Goal: Information Seeking & Learning: Learn about a topic

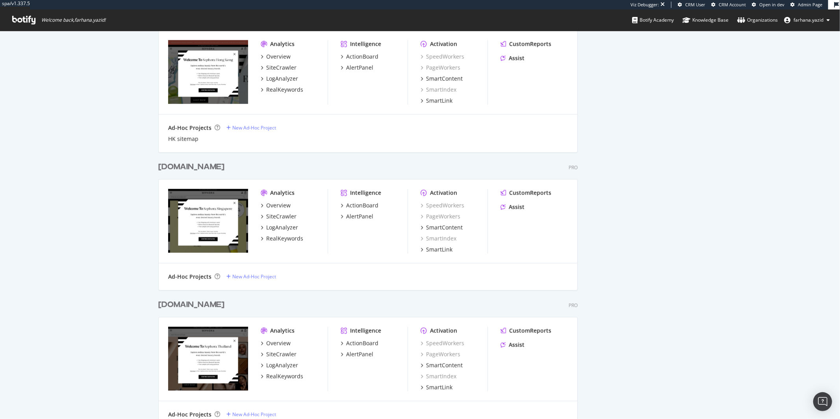
scroll to position [609, 0]
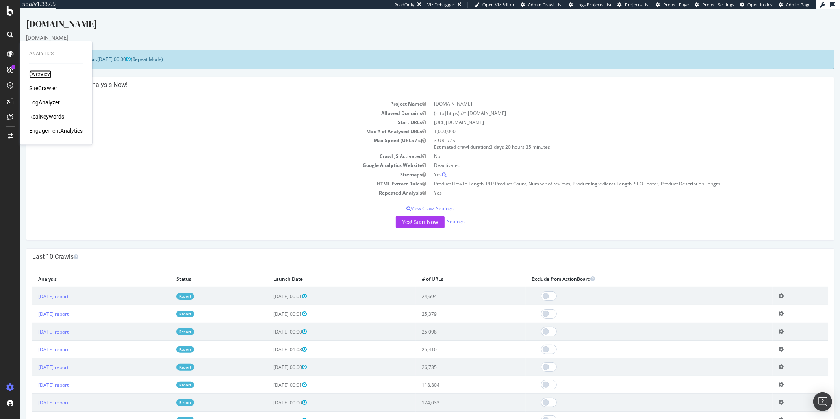
click at [45, 76] on div "Overview" at bounding box center [40, 75] width 22 height 8
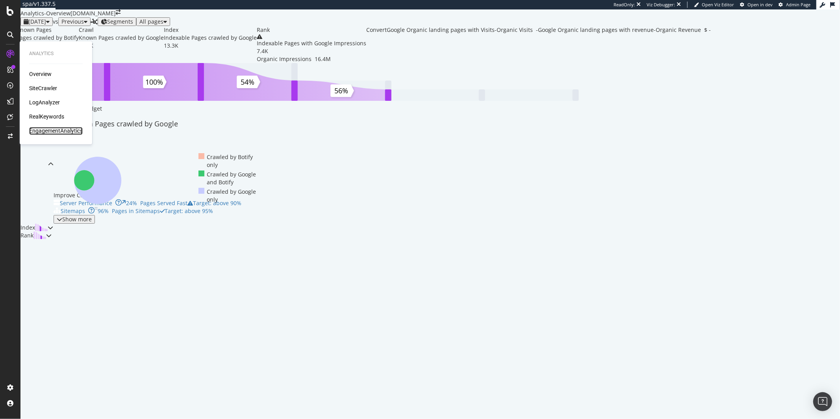
click at [49, 133] on div "EngagementAnalytics" at bounding box center [56, 131] width 54 height 8
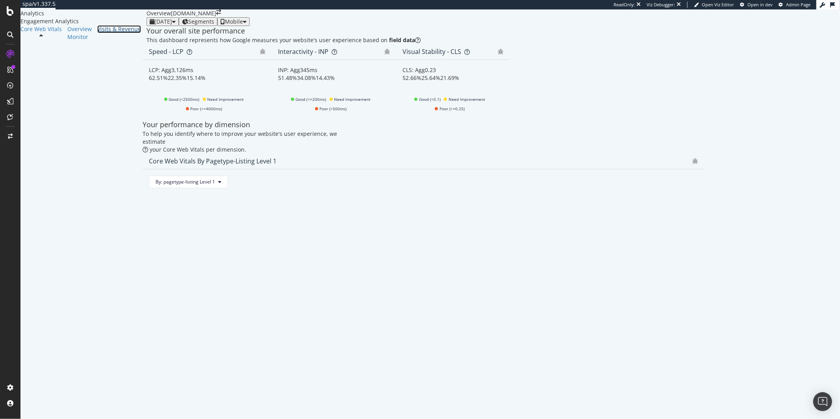
click at [97, 33] on div "Visits & Revenue" at bounding box center [119, 29] width 44 height 8
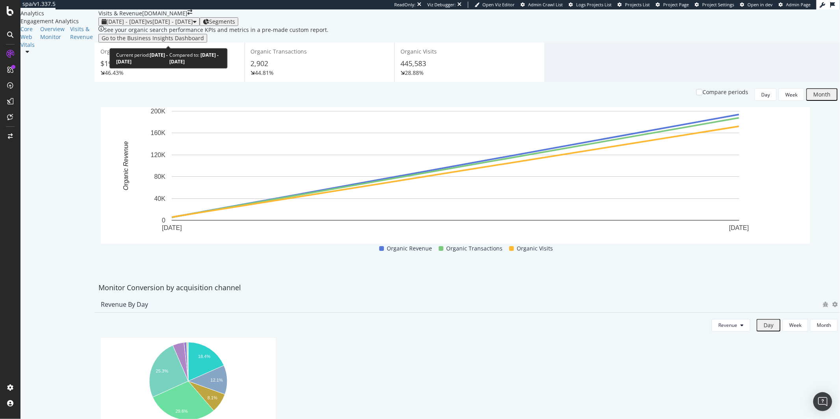
click at [156, 25] on div "[DATE] - [DATE] vs [DATE] - [DATE]" at bounding box center [149, 22] width 87 height 6
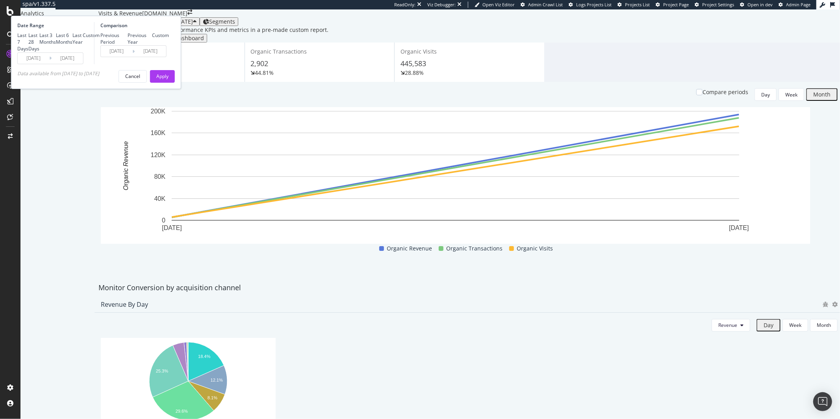
click at [83, 45] on div "Last Year" at bounding box center [78, 38] width 10 height 13
type input "[DATE]"
click at [169, 80] on div "Apply" at bounding box center [162, 76] width 12 height 7
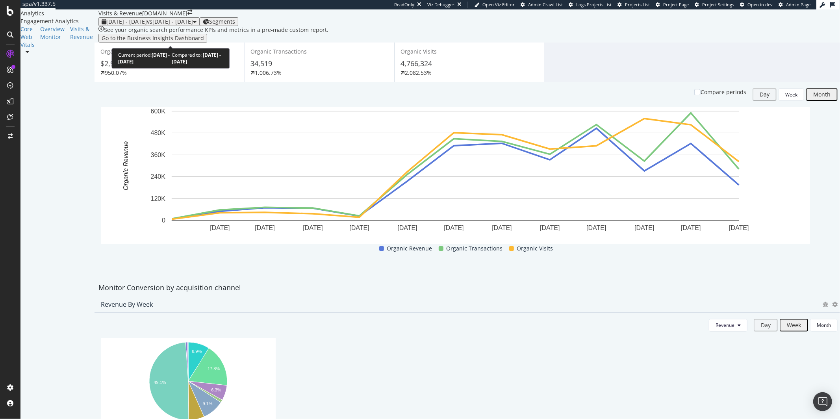
click at [189, 25] on span "vs [DATE] - [DATE]" at bounding box center [170, 21] width 46 height 7
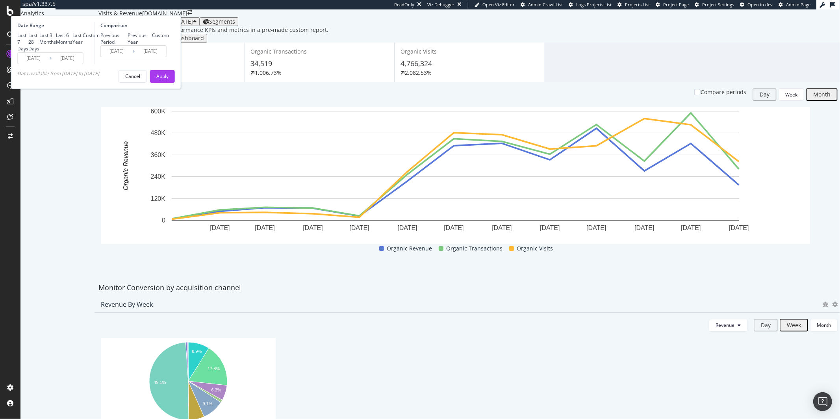
click at [73, 45] on div "Last 6 Months" at bounding box center [64, 38] width 17 height 13
type input "[DATE]"
click at [175, 83] on button "Apply" at bounding box center [162, 76] width 25 height 13
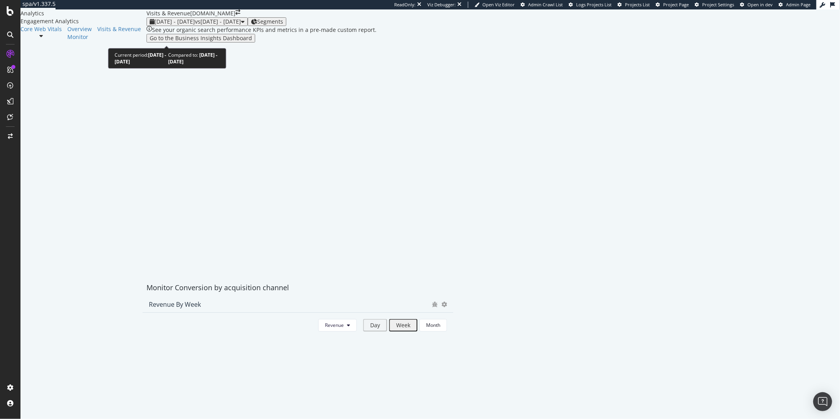
click at [195, 25] on span "vs [DATE] - [DATE]" at bounding box center [218, 21] width 46 height 7
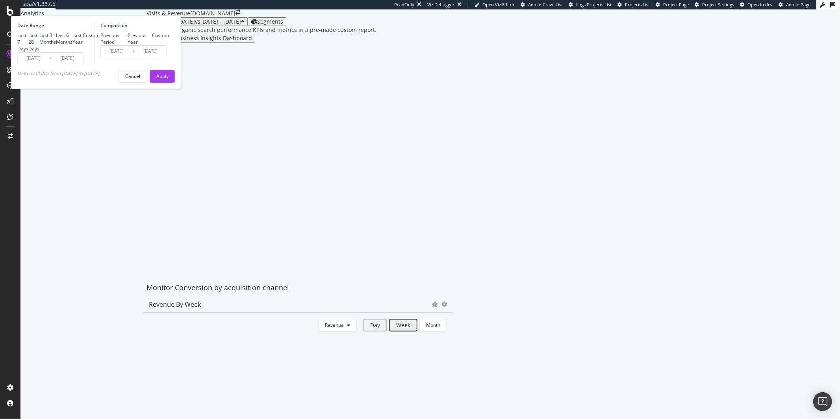
click at [56, 45] on div "Last 3 Months" at bounding box center [47, 38] width 17 height 13
type input "[DATE]"
drag, startPoint x: 268, startPoint y: 149, endPoint x: 263, endPoint y: 148, distance: 5.1
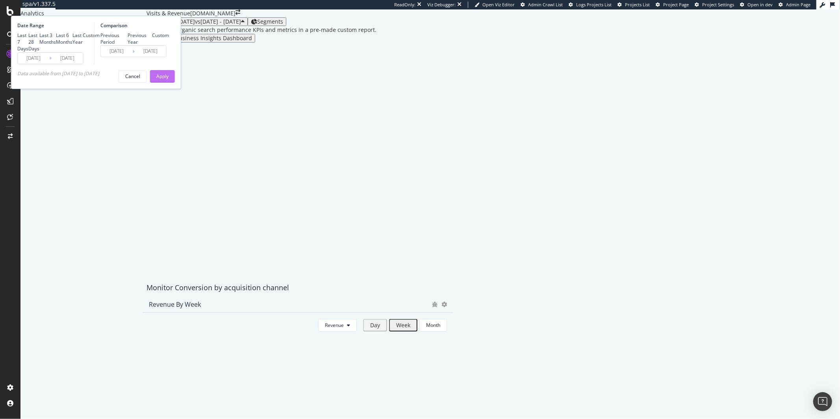
click at [181, 89] on div "Date Range Last 7 Days Last 28 Days Last 3 Months Last 6 Months Last Year Custo…" at bounding box center [96, 52] width 170 height 73
click at [169, 80] on div "Apply" at bounding box center [162, 76] width 12 height 7
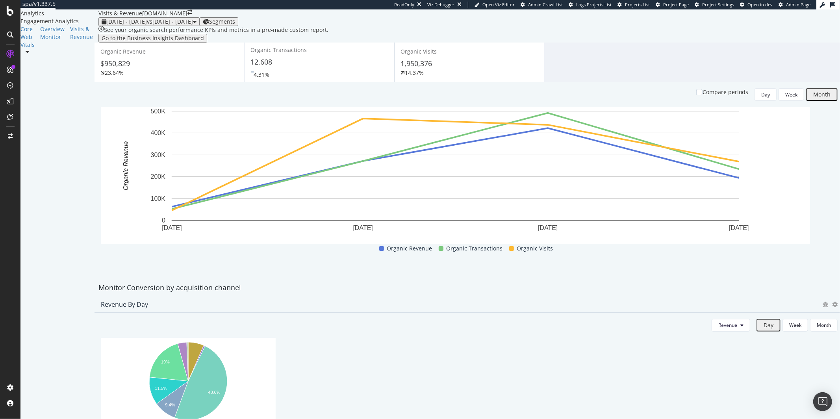
click at [183, 25] on div "[DATE] - [DATE] vs [DATE] - [DATE]" at bounding box center [149, 22] width 95 height 6
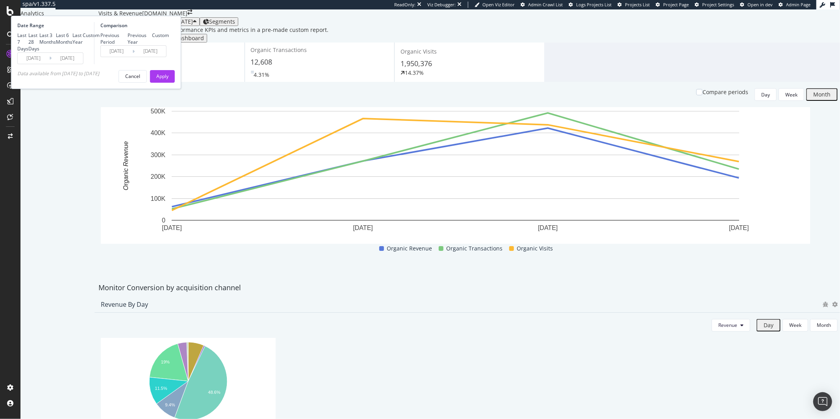
click at [92, 29] on div "Date Range" at bounding box center [54, 25] width 75 height 7
click at [28, 52] on div "Last 7 Days" at bounding box center [22, 42] width 11 height 20
type input "[DATE]"
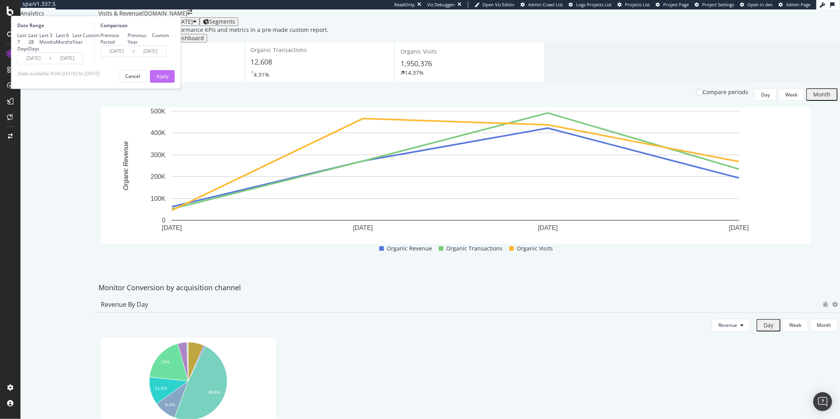
click at [169, 80] on div "Apply" at bounding box center [162, 76] width 12 height 7
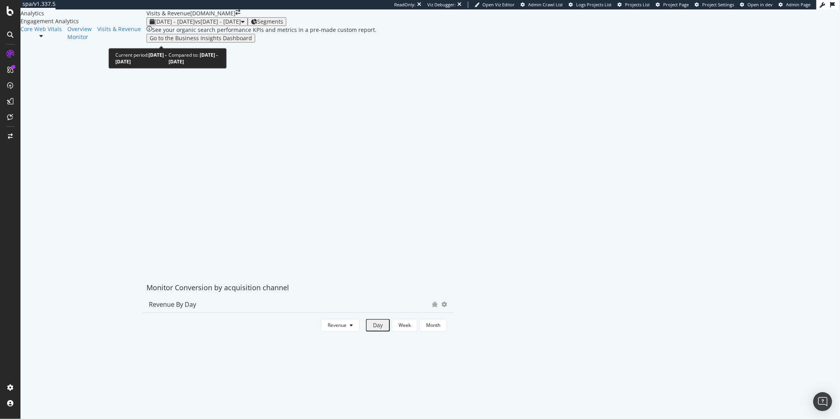
click at [241, 24] on div "button" at bounding box center [243, 22] width 4 height 6
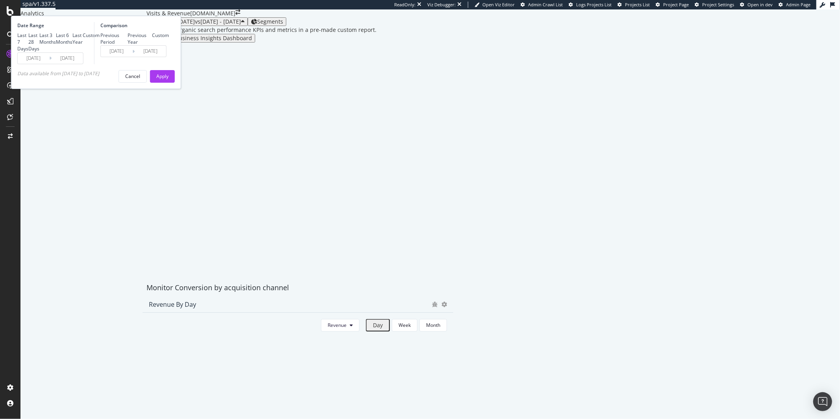
click at [84, 64] on div "[DATE] Navigate forward to interact with the calendar and select a date. Press …" at bounding box center [50, 58] width 66 height 12
click at [83, 64] on input "[DATE]" at bounding box center [68, 58] width 32 height 11
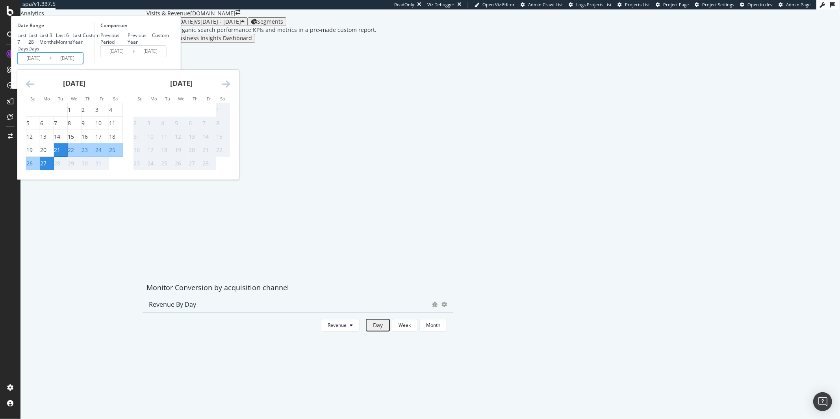
click at [230, 89] on icon "Move forward to switch to the next month." at bounding box center [226, 83] width 8 height 9
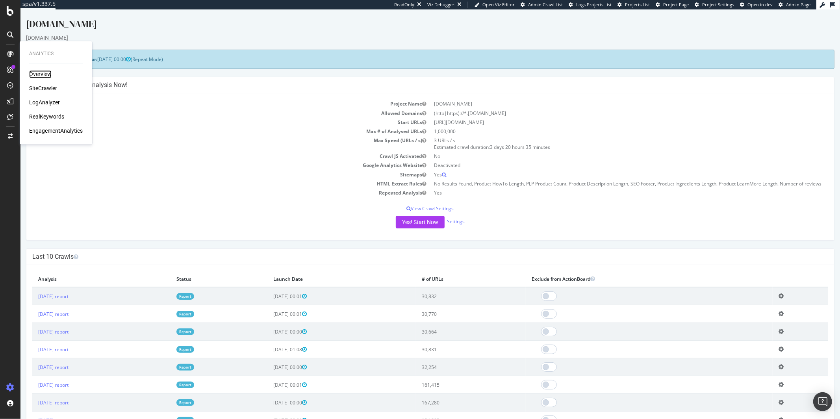
click at [40, 77] on div "Overview" at bounding box center [40, 75] width 22 height 8
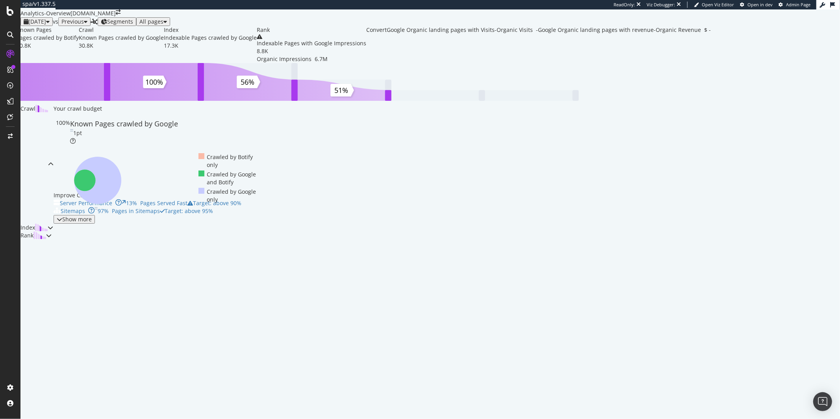
scroll to position [13, 0]
click at [40, 93] on div "ActionBoard" at bounding box center [44, 90] width 31 height 8
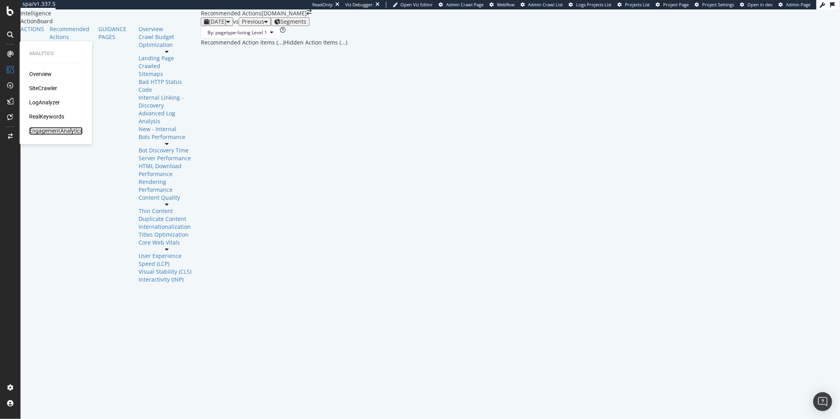
click at [65, 131] on div "EngagementAnalytics" at bounding box center [56, 131] width 54 height 8
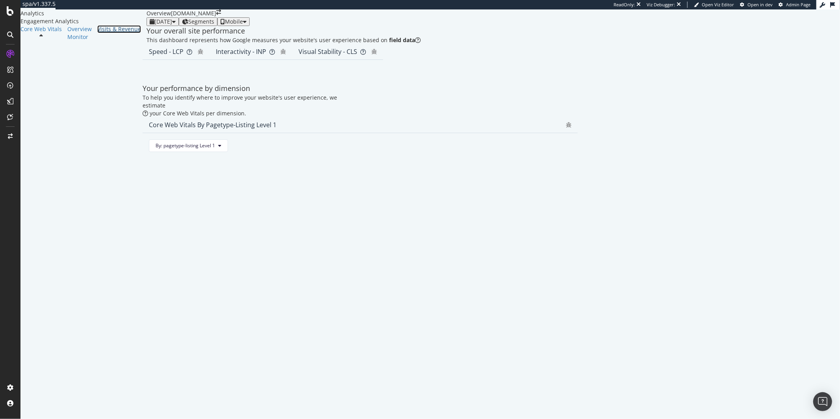
click at [97, 33] on div "Visits & Revenue" at bounding box center [119, 29] width 44 height 8
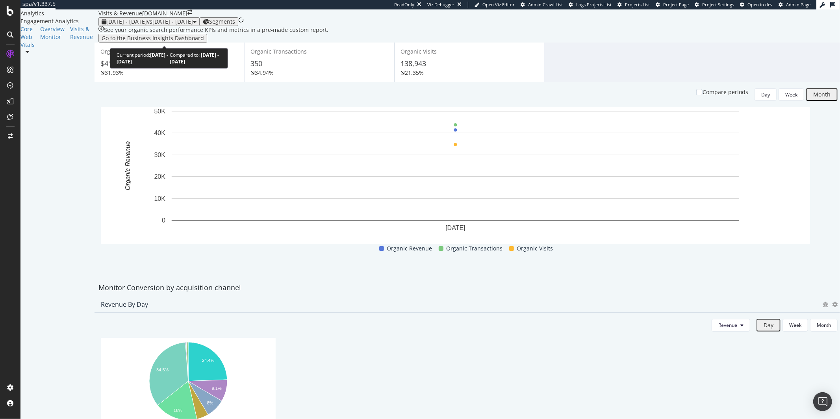
click at [175, 25] on span "vs 2024 Dec. 5th - 2025 Jan. 1st" at bounding box center [170, 21] width 46 height 7
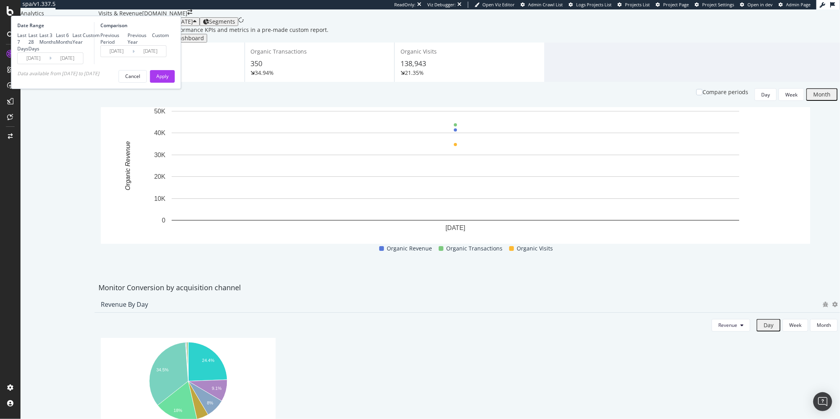
drag, startPoint x: 129, startPoint y: 96, endPoint x: 255, endPoint y: 137, distance: 132.6
click at [73, 45] on div "Last 6 Months" at bounding box center [64, 38] width 17 height 13
type input "2024/07/30"
type input "[DATE]"
type input "2024/07/29"
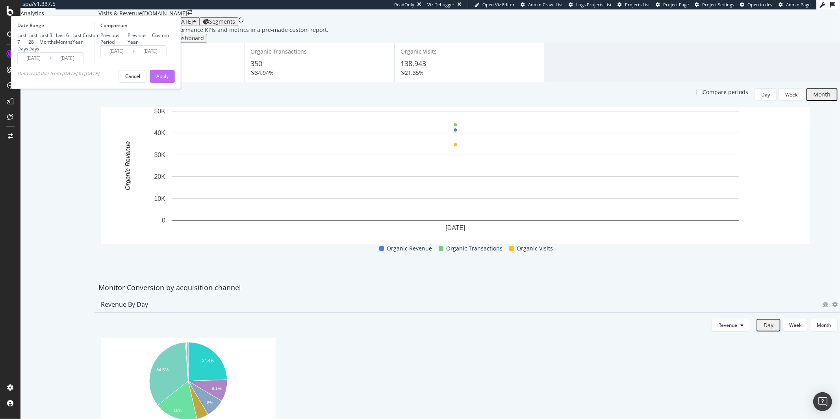
click at [175, 83] on button "Apply" at bounding box center [162, 76] width 25 height 13
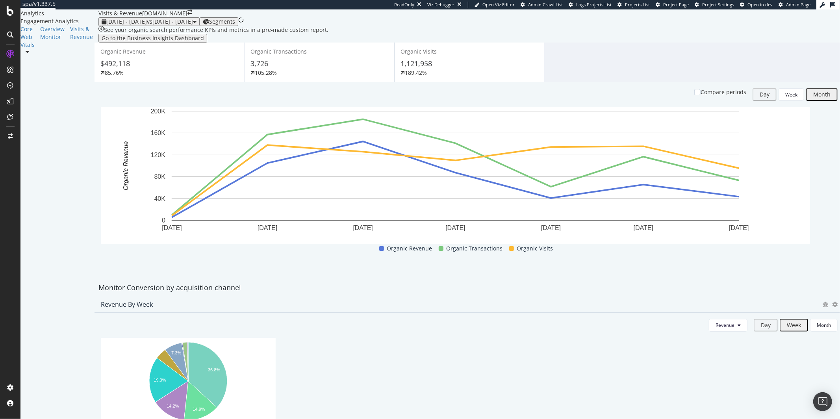
click at [193, 25] on span "vs 2024 Jan. 28th - Jul. 29th" at bounding box center [170, 21] width 46 height 7
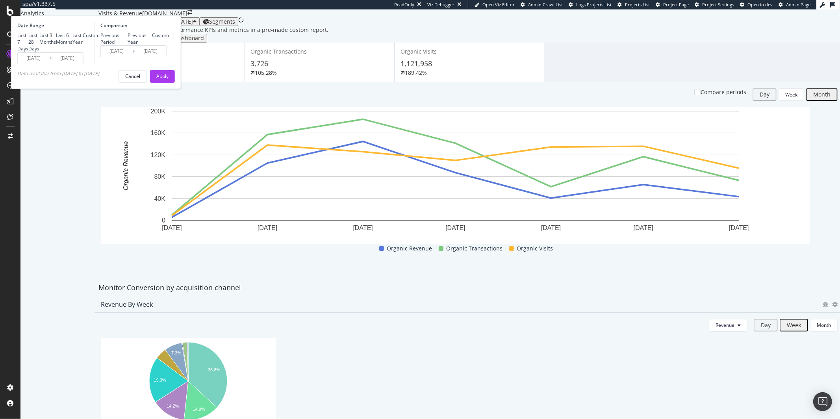
click at [83, 45] on div "Last Year" at bounding box center [78, 38] width 10 height 13
type input "2024/01/30"
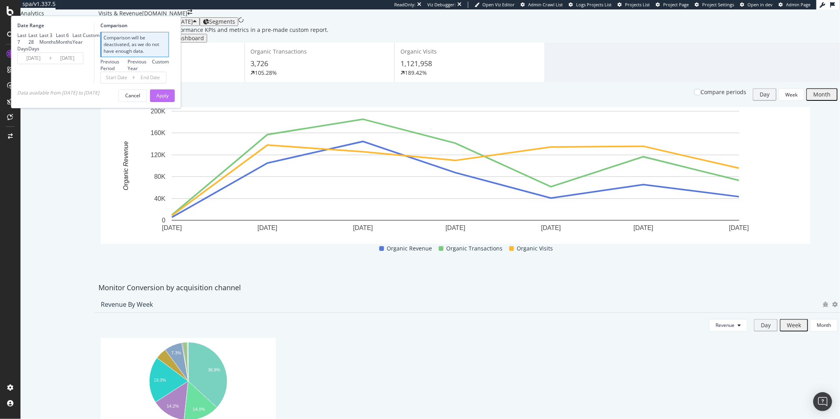
click at [169, 102] on div "Apply" at bounding box center [162, 96] width 12 height 12
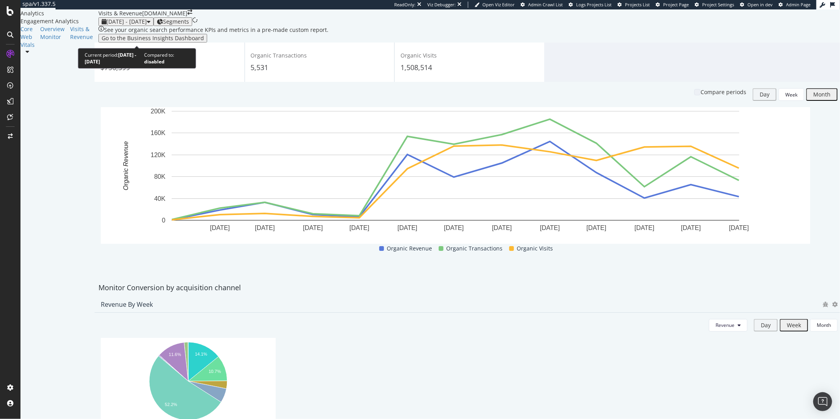
click at [147, 25] on span "2024 Jan. 30th - 2025 Jan. 29th" at bounding box center [126, 21] width 41 height 7
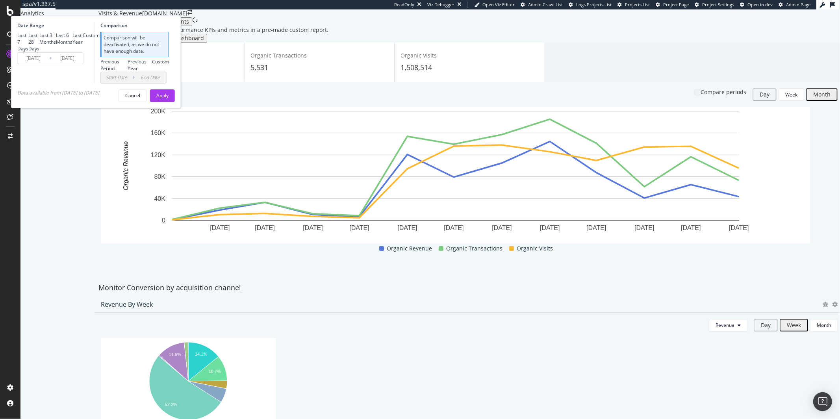
drag, startPoint x: 155, startPoint y: 141, endPoint x: 160, endPoint y: 130, distance: 11.6
click at [99, 102] on div "Data available from 2023/11/01 to 2025/01/29" at bounding box center [58, 95] width 82 height 13
click at [83, 64] on input "2025/01/29" at bounding box center [68, 58] width 32 height 11
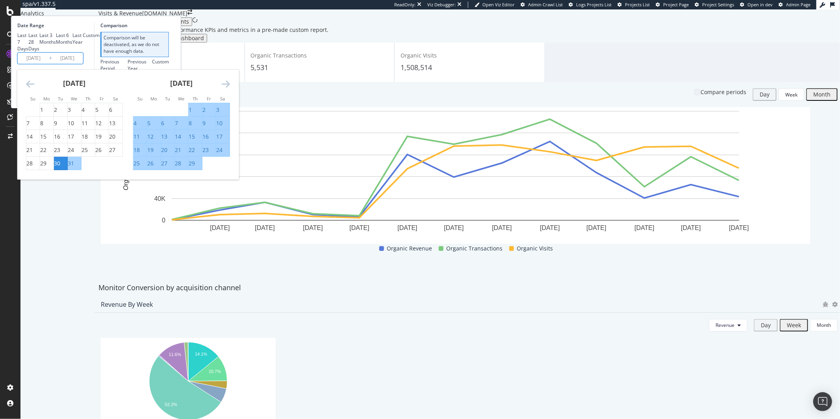
click at [230, 89] on icon "Move forward to switch to the next month." at bounding box center [226, 83] width 8 height 9
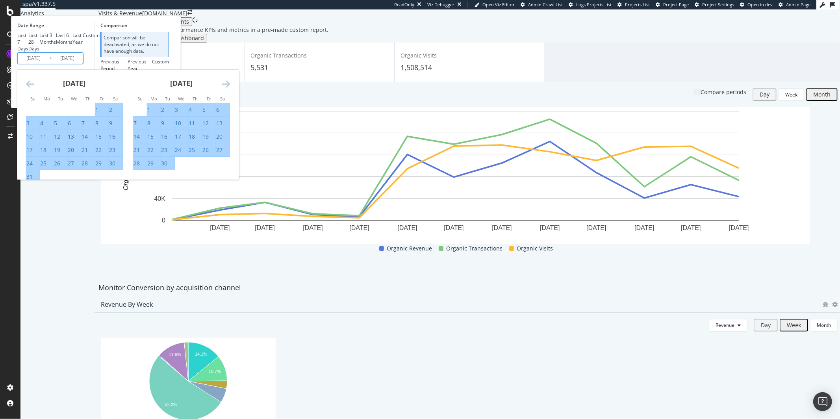
click at [230, 89] on icon "Move forward to switch to the next month." at bounding box center [226, 83] width 8 height 9
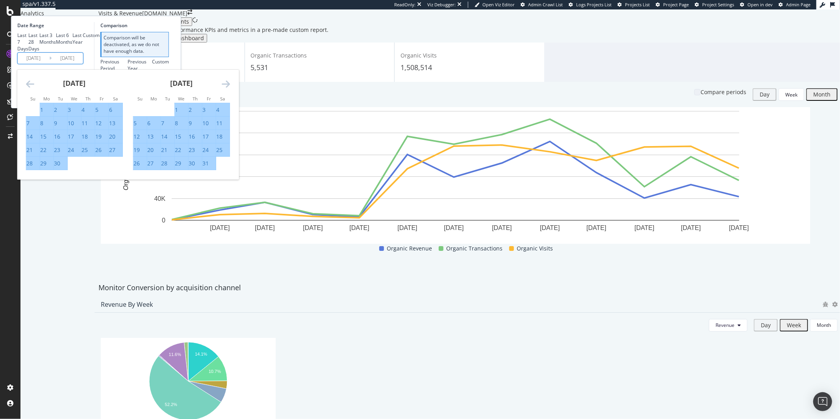
click at [230, 89] on icon "Move forward to switch to the next month." at bounding box center [226, 83] width 8 height 9
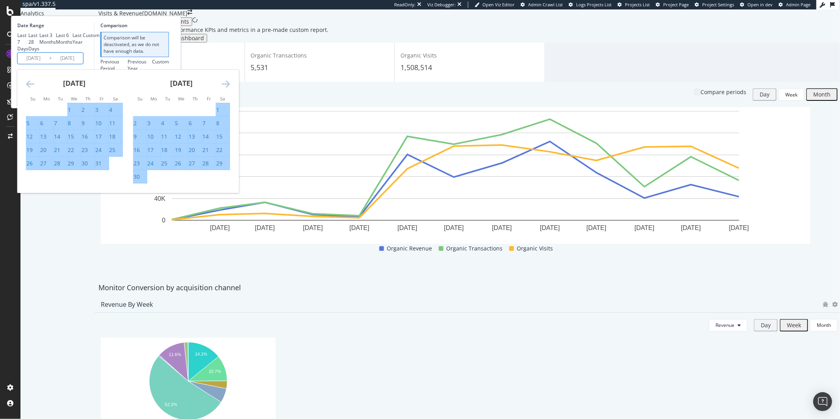
click at [230, 89] on icon "Move forward to switch to the next month." at bounding box center [226, 83] width 8 height 9
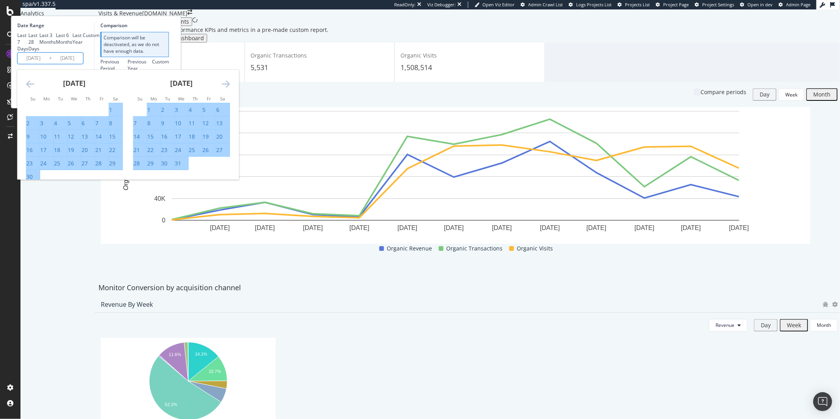
click at [230, 89] on icon "Move forward to switch to the next month." at bounding box center [226, 83] width 8 height 9
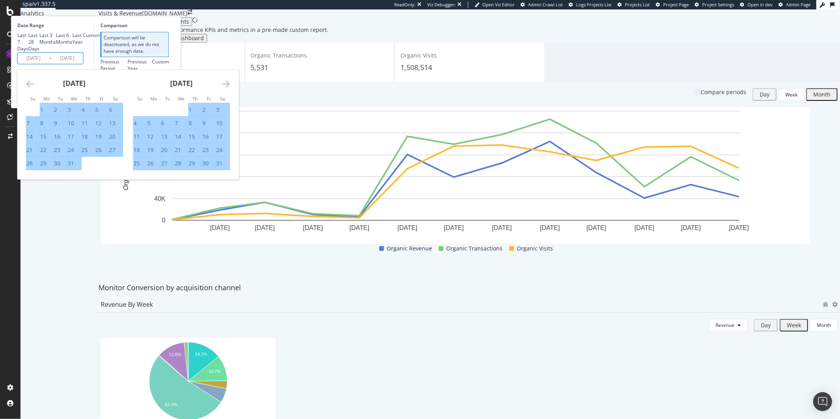
click at [230, 89] on icon "Move forward to switch to the next month." at bounding box center [226, 83] width 8 height 9
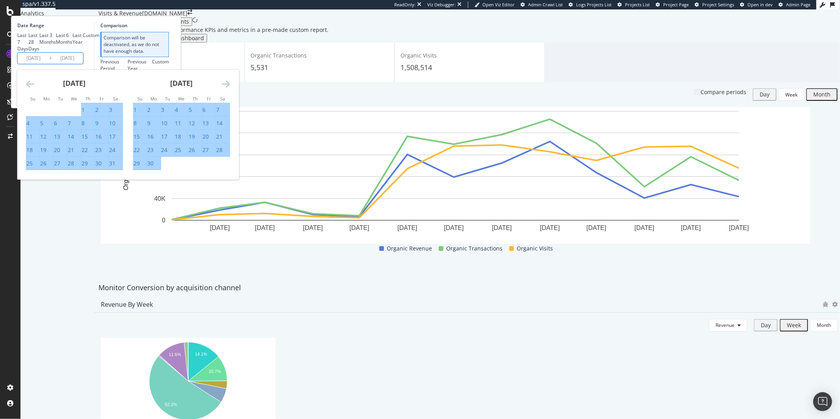
click at [230, 89] on icon "Move forward to switch to the next month." at bounding box center [226, 83] width 8 height 9
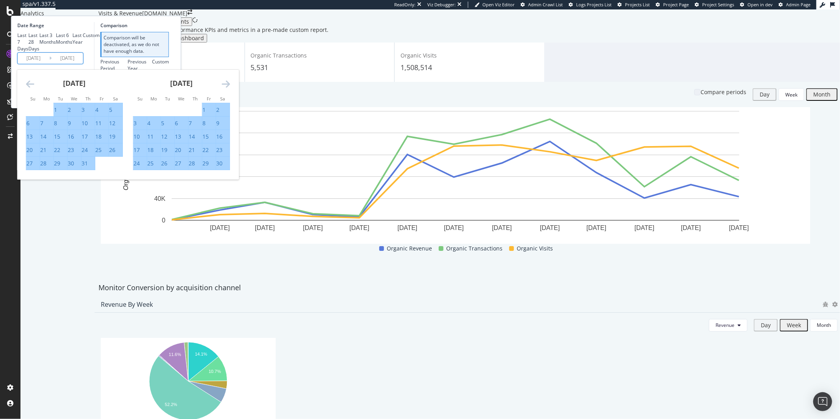
click at [230, 89] on icon "Move forward to switch to the next month." at bounding box center [226, 83] width 8 height 9
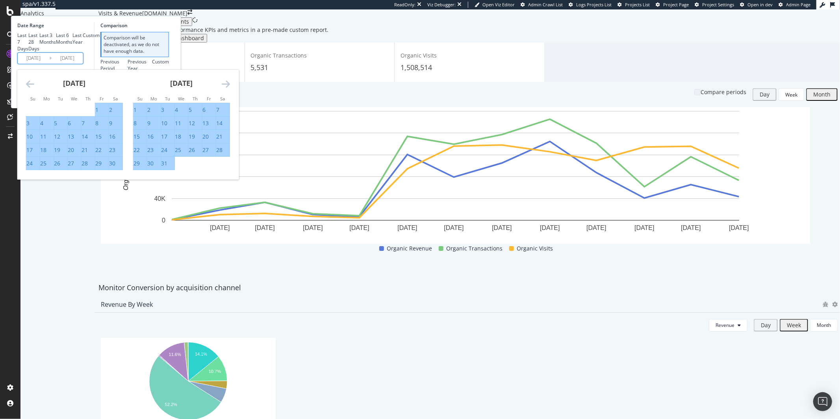
click at [230, 89] on icon "Move forward to switch to the next month." at bounding box center [226, 83] width 8 height 9
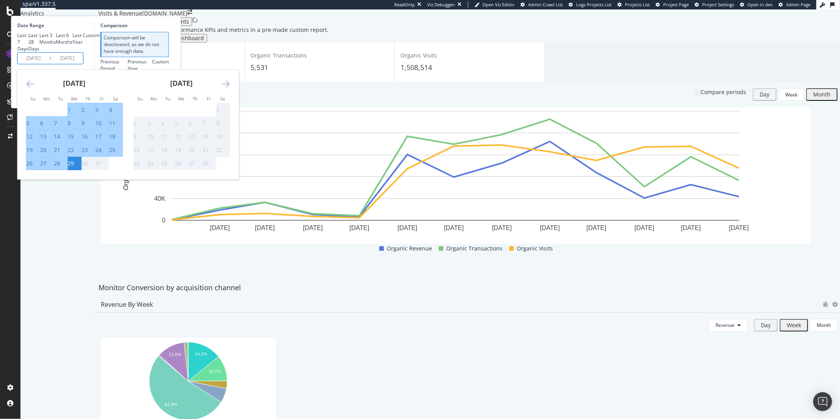
click at [230, 89] on icon "Move forward to switch to the next month." at bounding box center [226, 83] width 8 height 9
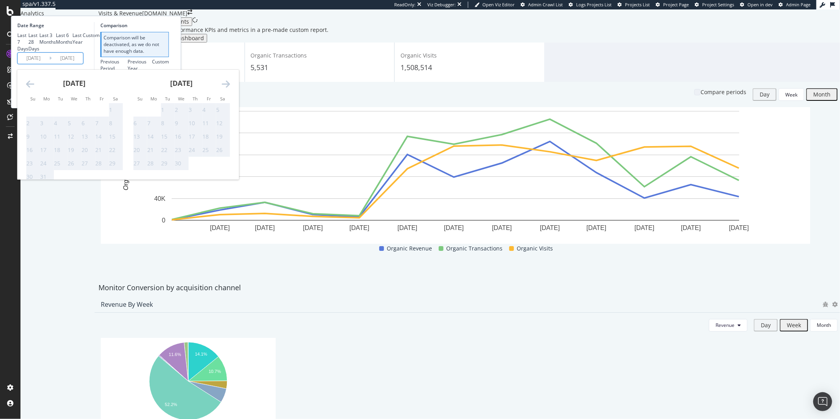
click at [230, 89] on icon "Move forward to switch to the next month." at bounding box center [226, 83] width 8 height 9
click at [506, 43] on div "See your organic search performance KPIs and metrics in a pre-made custom repor…" at bounding box center [470, 34] width 742 height 17
